Goal: Task Accomplishment & Management: Manage account settings

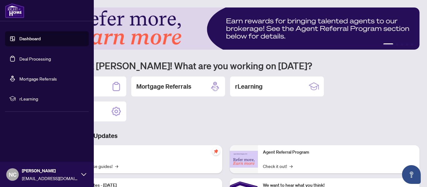
click at [19, 61] on link "Deal Processing" at bounding box center [35, 59] width 32 height 6
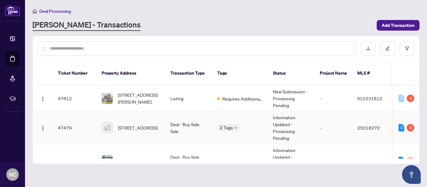
click at [274, 119] on td "Information Updated - Processing Pending" at bounding box center [291, 128] width 47 height 33
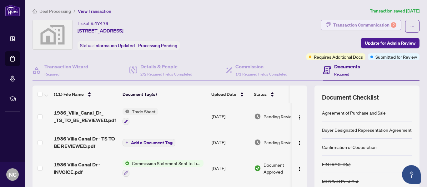
click at [357, 23] on div "Transaction Communication 2" at bounding box center [364, 25] width 63 height 10
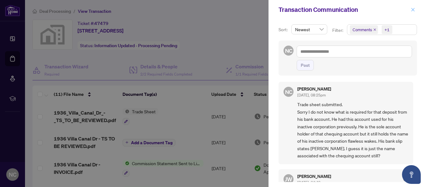
click at [413, 9] on icon "close" at bounding box center [413, 9] width 3 height 3
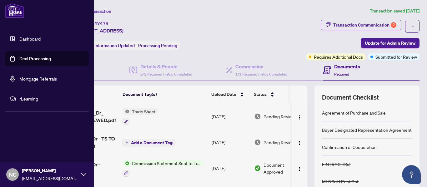
click at [19, 58] on link "Deal Processing" at bounding box center [35, 59] width 32 height 6
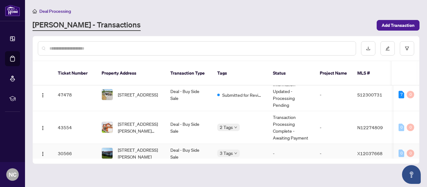
scroll to position [90, 0]
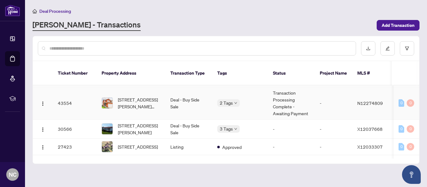
click at [261, 99] on div "2 Tags" at bounding box center [240, 102] width 46 height 7
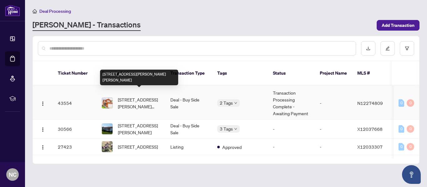
click at [158, 96] on span "[STREET_ADDRESS][PERSON_NAME][PERSON_NAME]" at bounding box center [139, 103] width 43 height 14
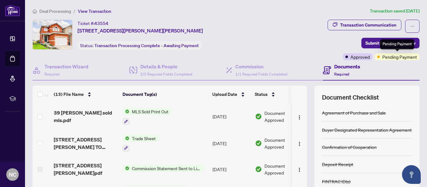
click at [395, 58] on span "Pending Payment" at bounding box center [400, 56] width 35 height 7
click at [409, 24] on button "button" at bounding box center [412, 26] width 14 height 13
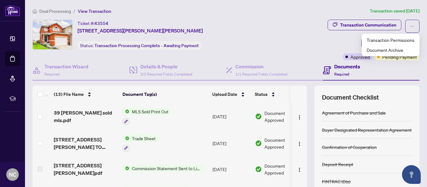
click at [302, 33] on div "Transaction Communication Submit for Admin Review Approved Pending Payment" at bounding box center [343, 40] width 153 height 41
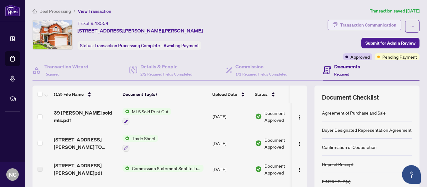
click at [342, 26] on div "Transaction Communication" at bounding box center [368, 25] width 56 height 10
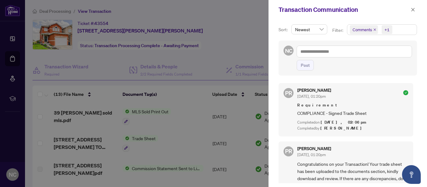
click at [275, 113] on div "Sort: Newest Filter: Comments +1 NC Post PR [PERSON_NAME] [DATE], 01:20pm Requi…" at bounding box center [348, 103] width 159 height 168
click at [413, 9] on icon "close" at bounding box center [413, 10] width 4 height 4
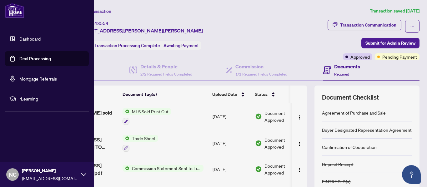
click at [29, 58] on link "Deal Processing" at bounding box center [35, 59] width 32 height 6
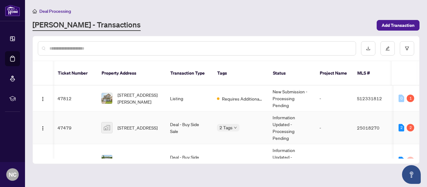
scroll to position [0, 0]
